Goal: Task Accomplishment & Management: Manage account settings

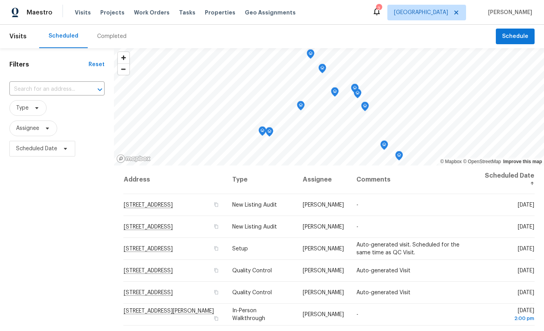
scroll to position [93, 0]
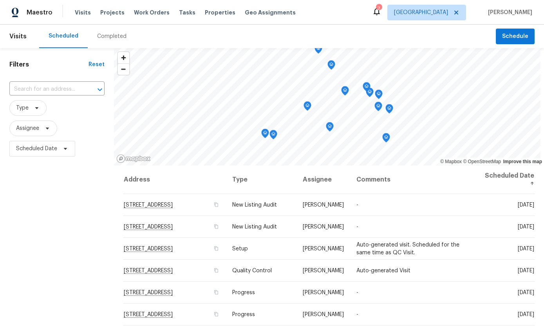
click at [110, 38] on div "Completed" at bounding box center [111, 37] width 29 height 8
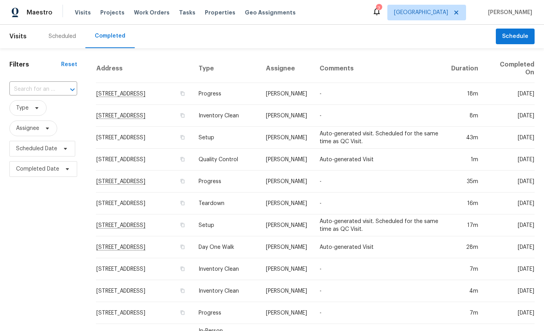
click at [84, 15] on span "Visits" at bounding box center [83, 13] width 16 height 8
click at [75, 13] on span "Visits" at bounding box center [83, 13] width 16 height 8
click at [60, 35] on div "Scheduled" at bounding box center [62, 37] width 27 height 8
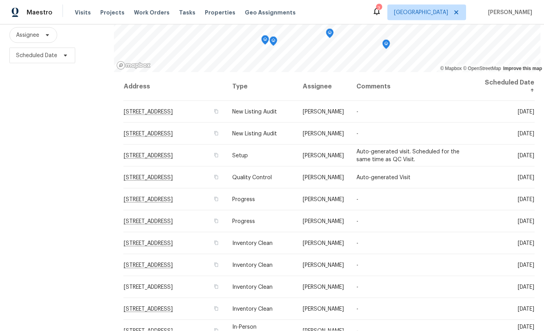
scroll to position [31, 0]
click at [474, 255] on td "-" at bounding box center [411, 266] width 123 height 22
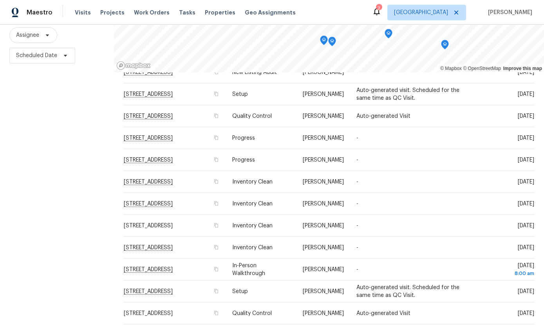
scroll to position [62, 0]
click at [0, 0] on icon at bounding box center [0, 0] width 0 height 0
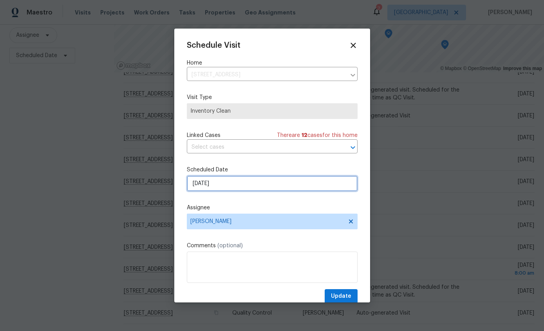
click at [293, 187] on input "9/29/2025" at bounding box center [272, 184] width 171 height 16
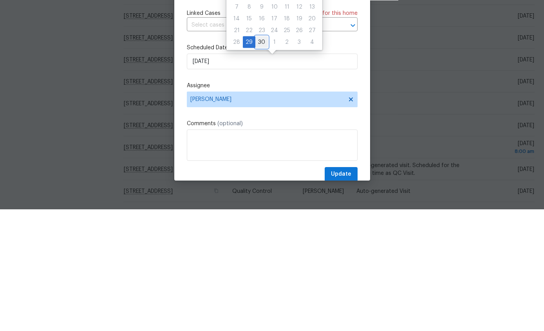
click at [261, 159] on div "30" at bounding box center [261, 164] width 13 height 11
type input "9/30/2025"
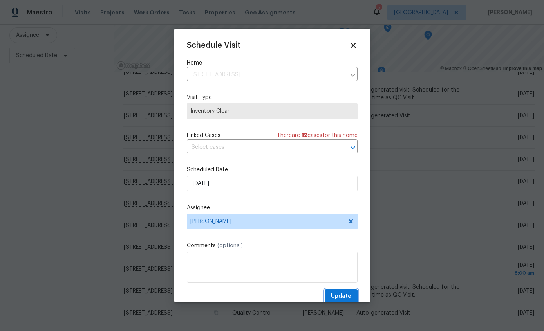
click at [345, 300] on span "Update" at bounding box center [341, 297] width 20 height 10
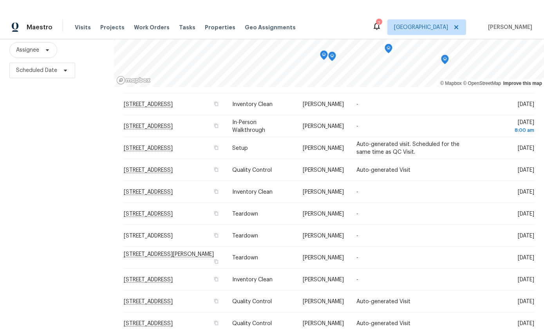
scroll to position [0, 0]
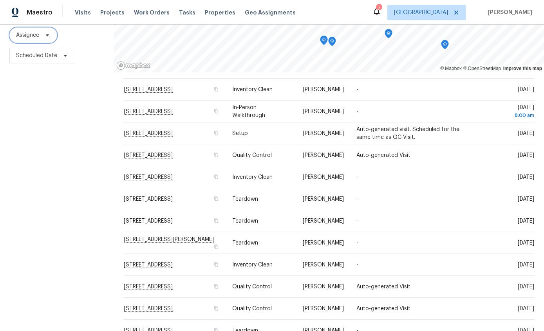
click at [26, 37] on span "Assignee" at bounding box center [27, 35] width 23 height 8
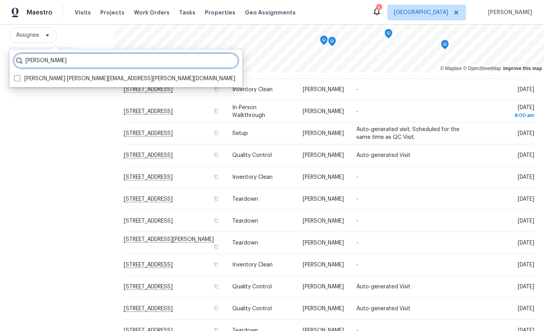
type input "[PERSON_NAME]"
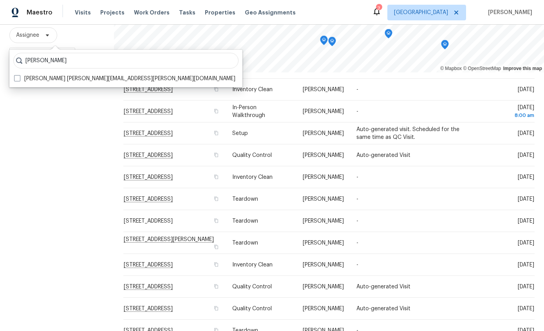
click at [18, 80] on span at bounding box center [17, 78] width 6 height 6
click at [18, 80] on input "John Perkins john.perkins@opendoor.com" at bounding box center [16, 77] width 5 height 5
checkbox input "true"
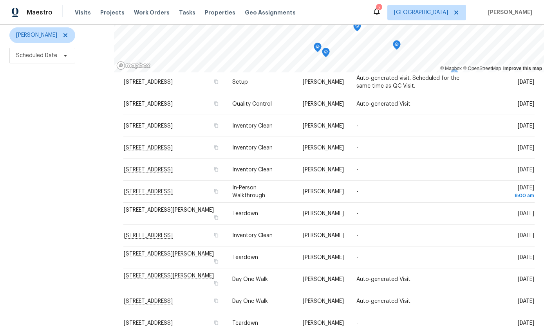
scroll to position [93, 0]
click at [0, 0] on icon at bounding box center [0, 0] width 0 height 0
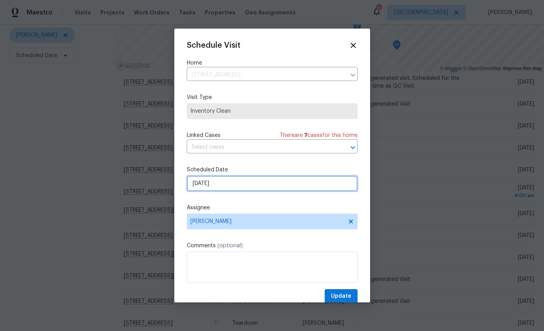
click at [290, 187] on input "[DATE]" at bounding box center [272, 184] width 171 height 16
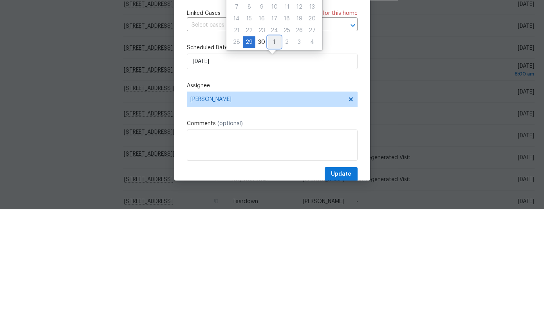
click at [273, 159] on div "1" at bounding box center [274, 164] width 13 height 11
type input "10/1/2025"
select select "9"
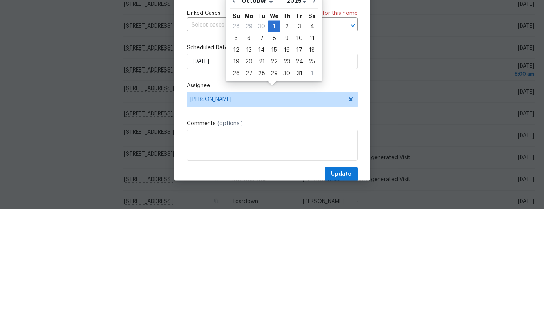
scroll to position [31, 0]
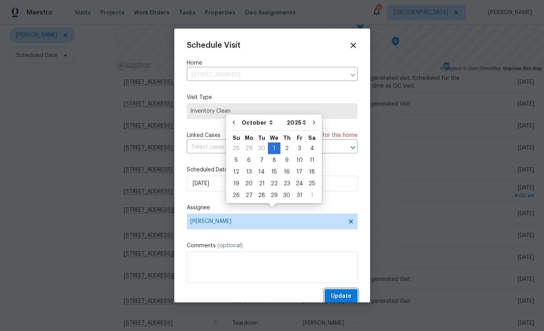
click at [343, 295] on span "Update" at bounding box center [341, 297] width 20 height 10
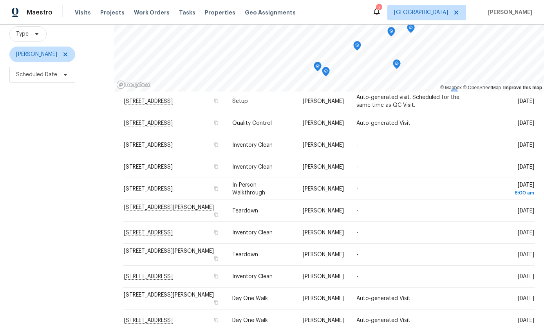
scroll to position [74, 0]
click at [0, 0] on icon at bounding box center [0, 0] width 0 height 0
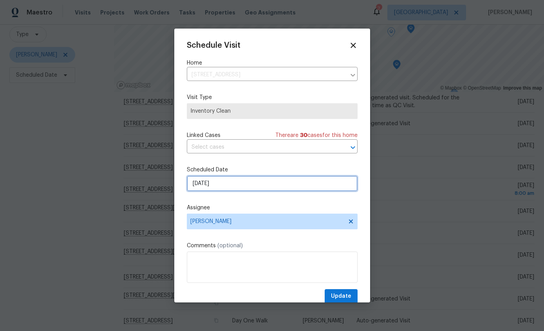
click at [288, 188] on input "[DATE]" at bounding box center [272, 184] width 171 height 16
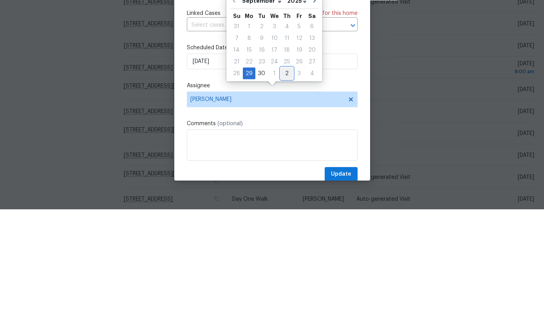
click at [288, 190] on div "2" at bounding box center [287, 195] width 12 height 11
type input "10/2/2025"
select select "9"
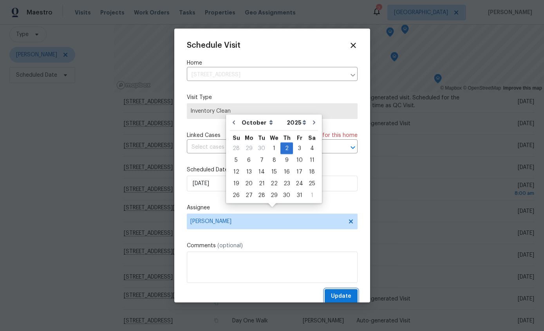
click at [338, 295] on span "Update" at bounding box center [341, 297] width 20 height 10
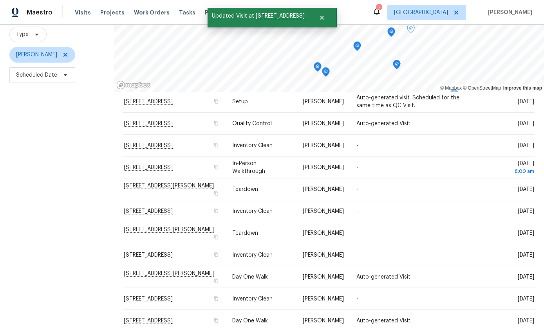
click at [0, 0] on icon at bounding box center [0, 0] width 0 height 0
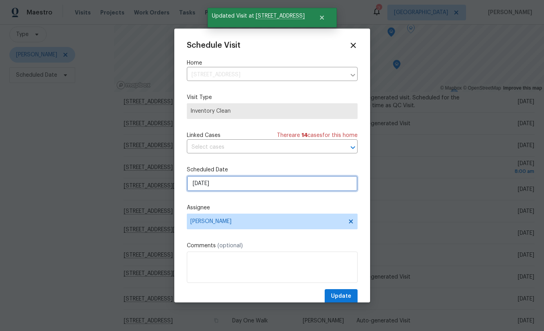
click at [304, 189] on input "[DATE]" at bounding box center [272, 184] width 171 height 16
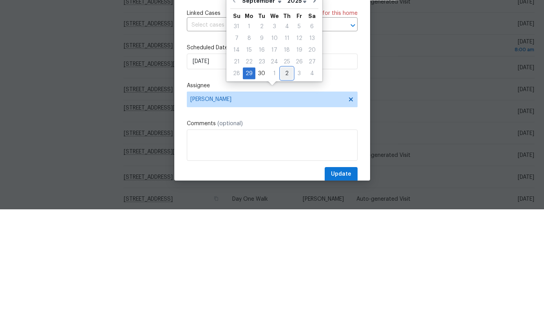
click at [287, 190] on div "2" at bounding box center [287, 195] width 12 height 11
type input "10/2/2025"
select select "9"
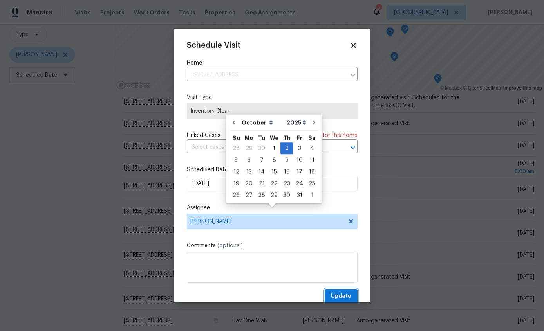
click at [337, 298] on span "Update" at bounding box center [341, 297] width 20 height 10
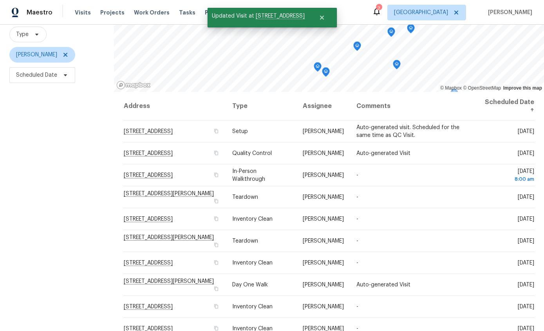
scroll to position [0, 0]
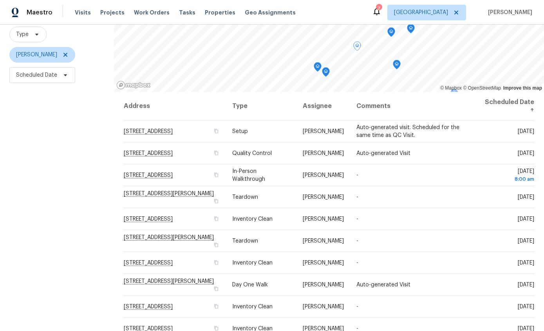
click at [0, 0] on icon at bounding box center [0, 0] width 0 height 0
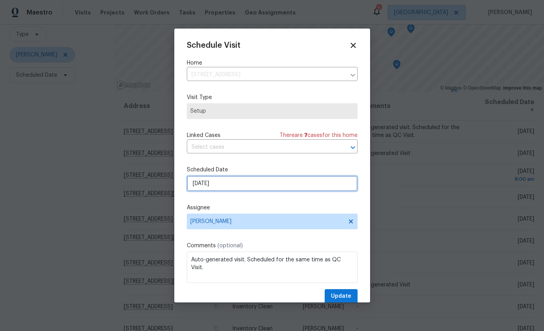
click at [271, 184] on input "[DATE]" at bounding box center [272, 184] width 171 height 16
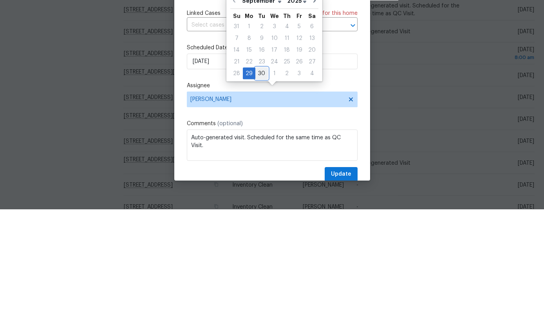
click at [258, 190] on div "30" at bounding box center [261, 195] width 13 height 11
type input "[DATE]"
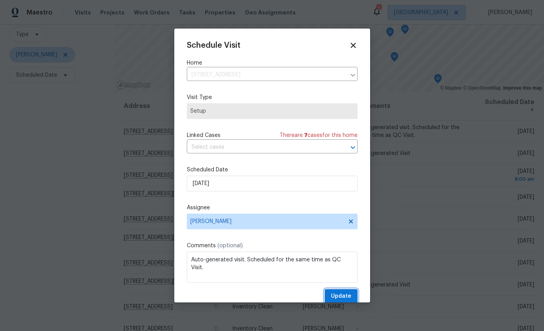
click at [344, 297] on span "Update" at bounding box center [341, 297] width 20 height 10
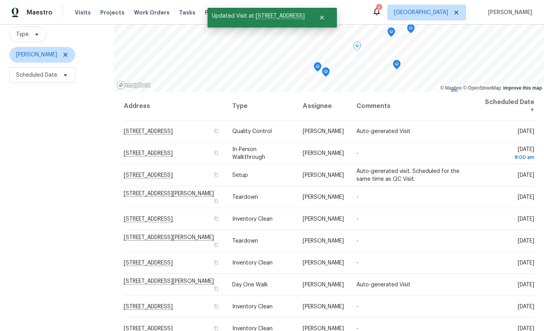
click at [0, 0] on icon at bounding box center [0, 0] width 0 height 0
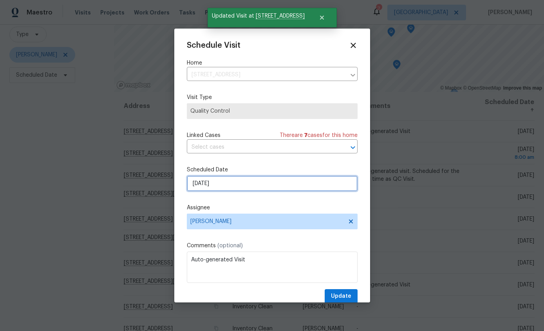
click at [275, 188] on input "[DATE]" at bounding box center [272, 184] width 171 height 16
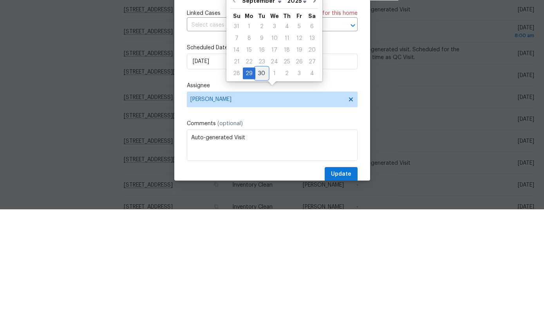
click at [263, 190] on div "30" at bounding box center [261, 195] width 13 height 11
type input "[DATE]"
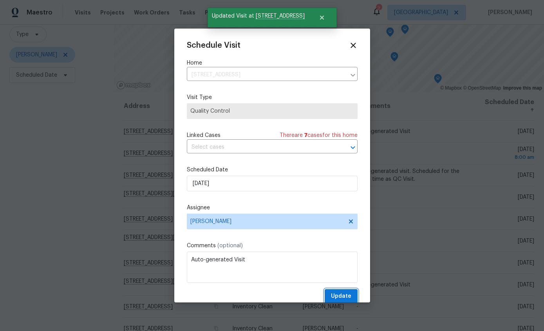
click at [346, 297] on span "Update" at bounding box center [341, 297] width 20 height 10
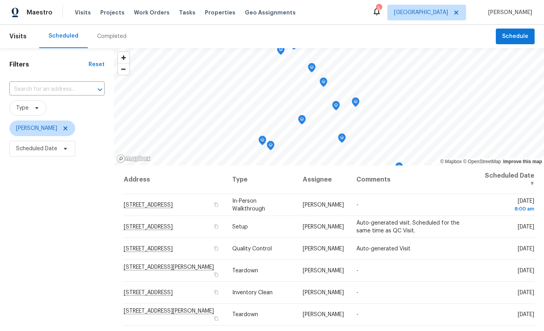
scroll to position [-2, 0]
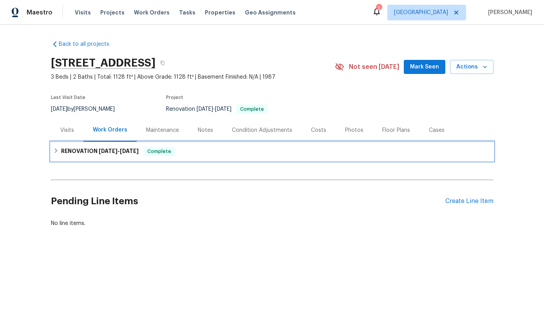
click at [54, 156] on div "RENOVATION 9/22/25 - 9/30/25 Complete" at bounding box center [272, 151] width 443 height 19
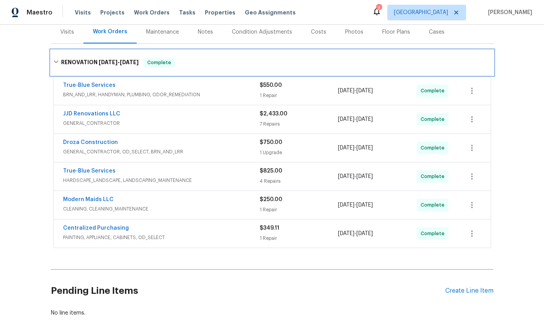
scroll to position [97, 0]
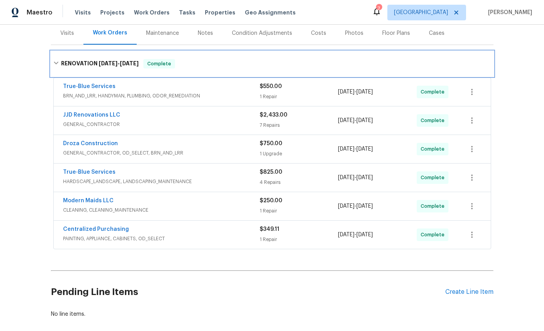
click at [62, 67] on h6 "RENOVATION 9/22/25 - 9/30/25" at bounding box center [100, 63] width 78 height 9
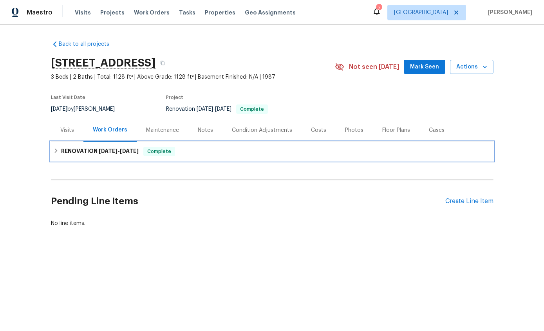
scroll to position [0, 0]
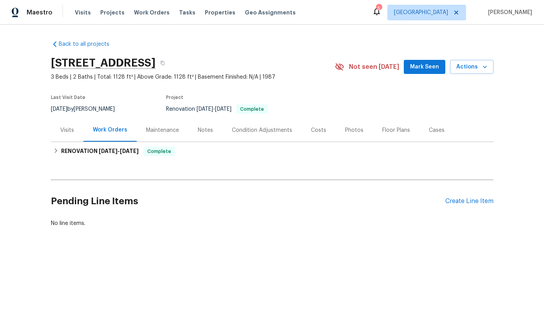
click at [209, 136] on div "Notes" at bounding box center [205, 130] width 34 height 23
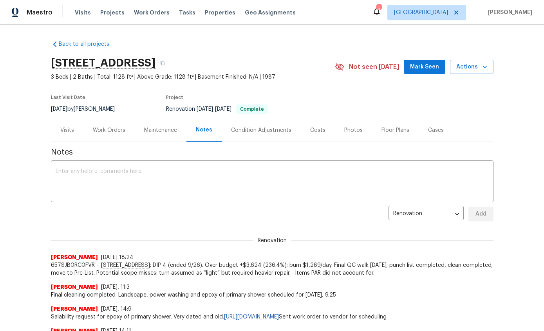
click at [391, 183] on textarea at bounding box center [272, 182] width 433 height 27
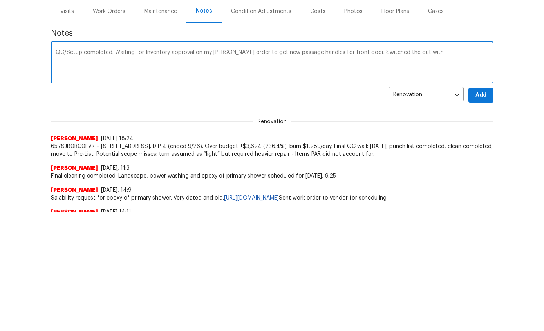
click at [359, 169] on textarea "QC/Setup completed. Waiting for Inventory approval on my Lowe’s order to get ne…" at bounding box center [272, 182] width 433 height 27
click at [460, 169] on textarea "QC/Setup completed. Waiting for Inventory approval on my Lowe’s order to get ne…" at bounding box center [272, 182] width 433 height 27
type textarea "QC/Setup completed. Waiting for Inventory approval on my Lowe’s order to get ne…"
click at [482, 210] on span "Add" at bounding box center [481, 215] width 13 height 10
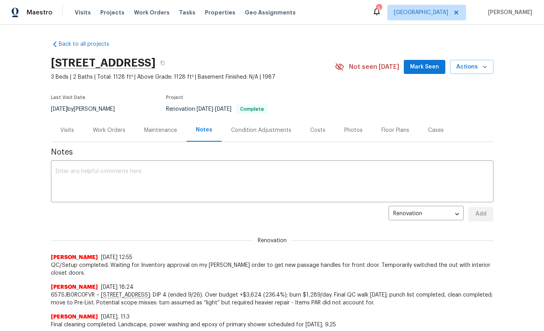
click at [352, 127] on div "Photos" at bounding box center [353, 131] width 18 height 8
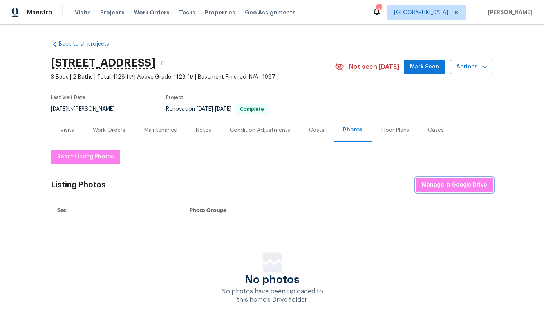
click at [460, 185] on span "Manage in Google Drive" at bounding box center [454, 186] width 65 height 10
click at [517, 99] on div "Back to all projects 9678 N Sherbrooke St, Tucson, AZ 85742 3 Beds | 2 Baths | …" at bounding box center [272, 178] width 544 height 307
click at [455, 184] on span "Manage in Google Drive" at bounding box center [454, 186] width 65 height 10
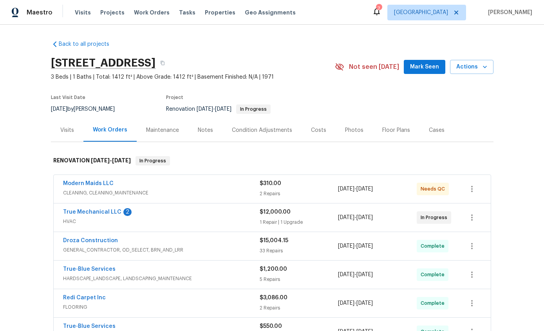
click at [78, 214] on link "True Mechanical LLC" at bounding box center [92, 212] width 58 height 5
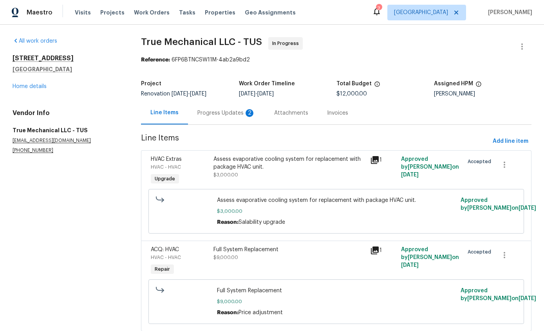
click at [232, 119] on div "Progress Updates 2" at bounding box center [226, 112] width 77 height 23
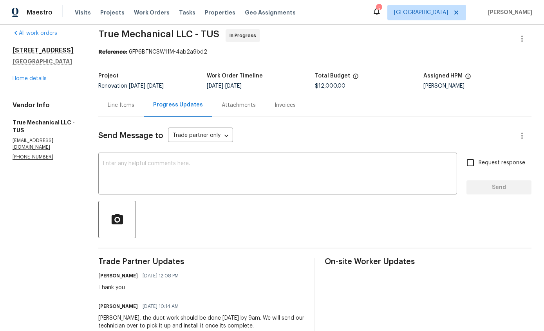
scroll to position [7, 0]
click at [29, 81] on link "Home details" at bounding box center [30, 78] width 34 height 5
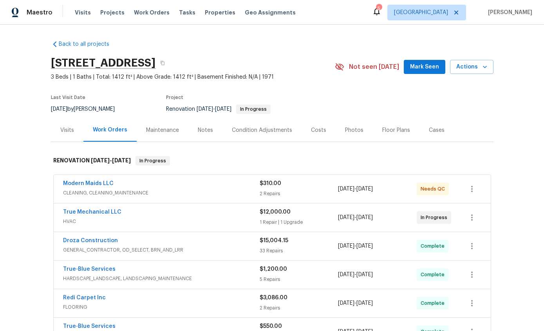
click at [206, 131] on div "Notes" at bounding box center [205, 131] width 15 height 8
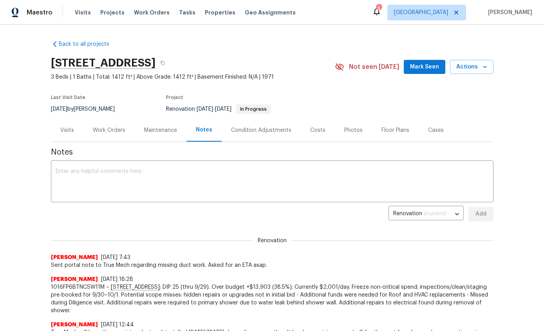
click at [417, 178] on textarea at bounding box center [272, 182] width 433 height 27
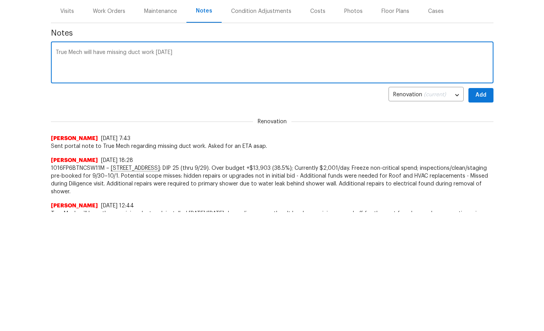
type textarea "True Mech will have missing duct work tomorro"
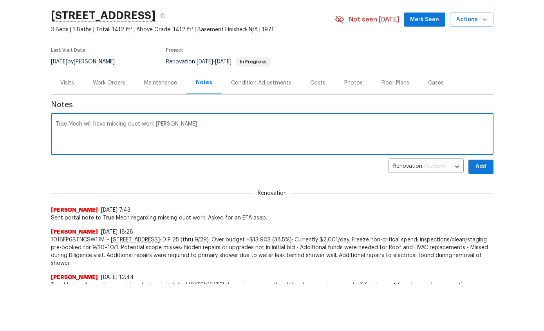
scroll to position [47, 0]
click at [110, 85] on div "Work Orders" at bounding box center [109, 84] width 33 height 8
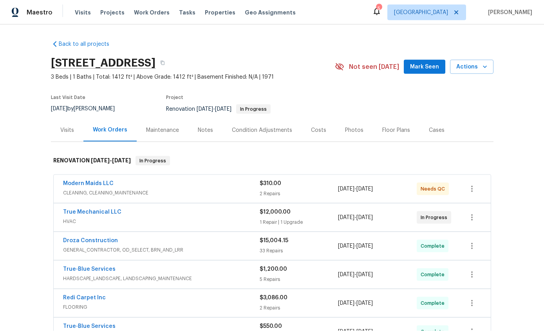
scroll to position [31, 0]
click at [74, 204] on div "True Mechanical LLC HVAC $12,000.00 1 Repair | 1 Upgrade 9/5/2025 - 9/25/2025 I…" at bounding box center [272, 218] width 437 height 28
click at [71, 210] on link "True Mechanical LLC" at bounding box center [92, 212] width 58 height 5
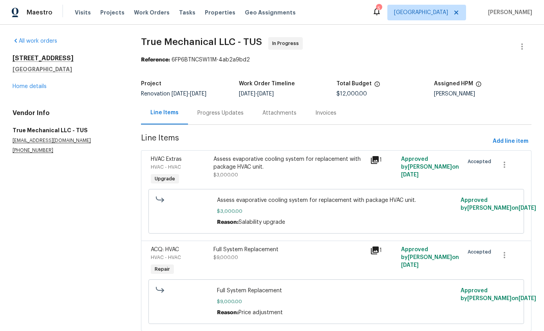
click at [236, 119] on div "Progress Updates" at bounding box center [220, 112] width 65 height 23
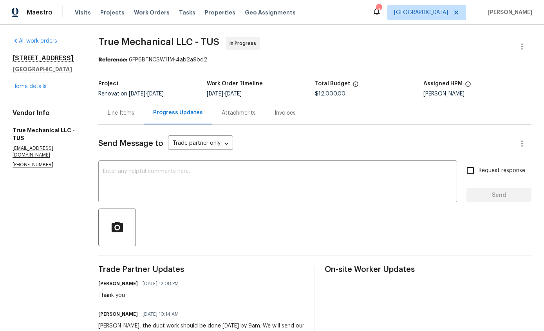
click at [26, 87] on link "Home details" at bounding box center [30, 86] width 34 height 5
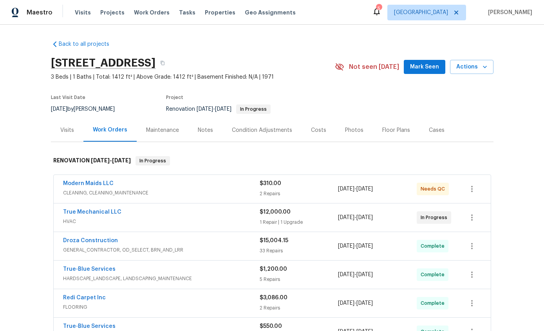
click at [210, 135] on div "Notes" at bounding box center [205, 130] width 34 height 23
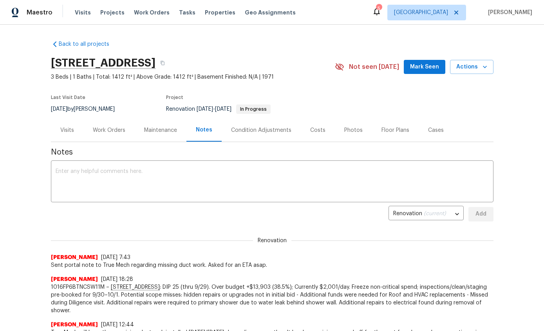
click at [319, 176] on textarea at bounding box center [272, 182] width 433 height 27
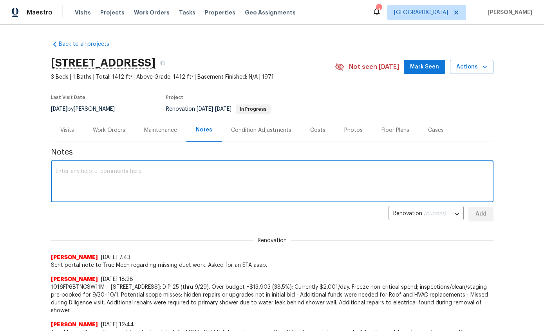
click at [72, 176] on textarea at bounding box center [272, 182] width 433 height 27
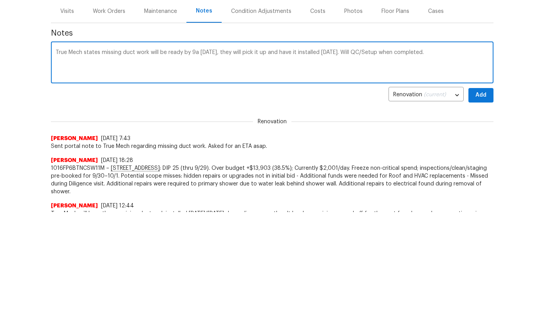
type textarea "True Mech states missing duct work will be ready by 9a on Tuesday, they will pi…"
click at [483, 210] on span "Add" at bounding box center [481, 215] width 13 height 10
